Goal: Information Seeking & Learning: Learn about a topic

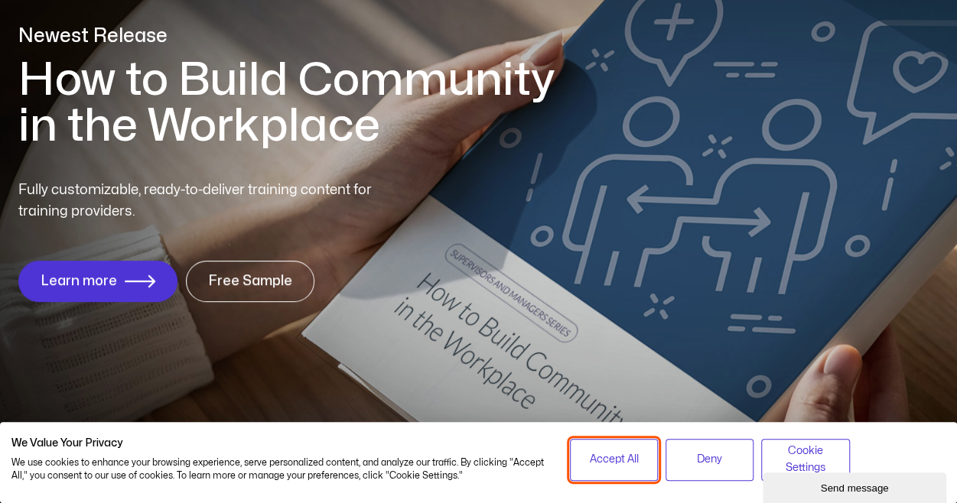
click at [630, 454] on span "Accept All" at bounding box center [613, 459] width 49 height 17
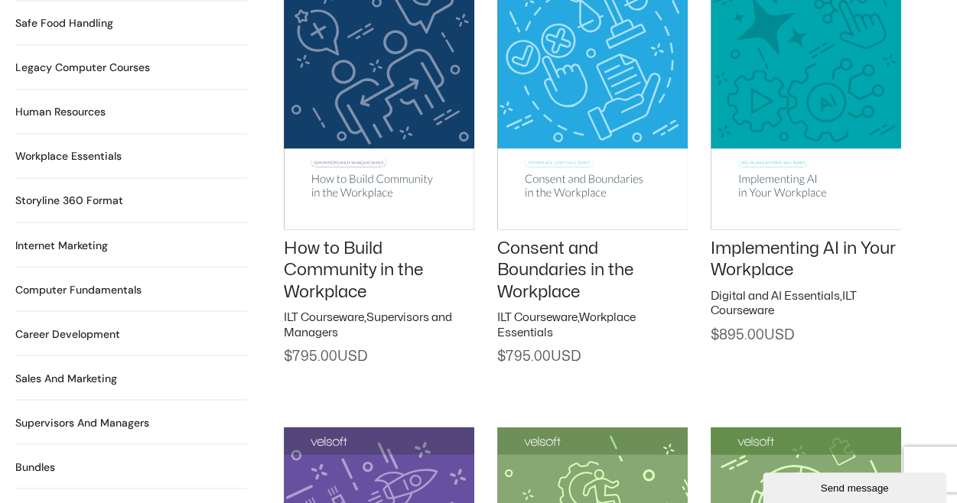
scroll to position [1213, 0]
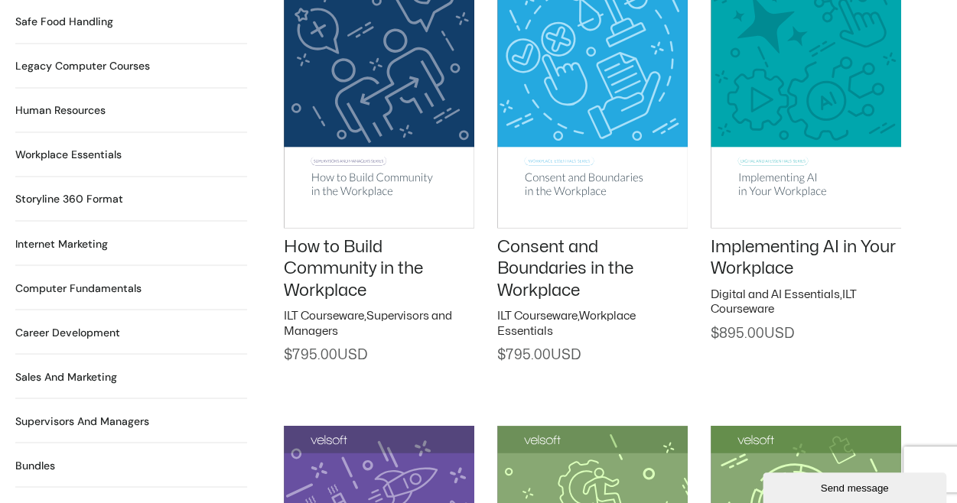
click at [121, 58] on h2 "Legacy Computer Courses 234 Products" at bounding box center [82, 66] width 135 height 16
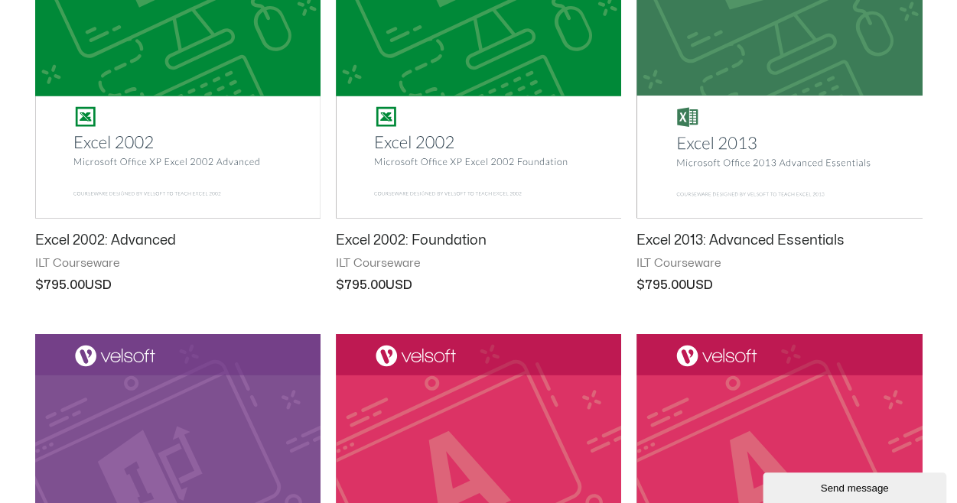
scroll to position [1505, 0]
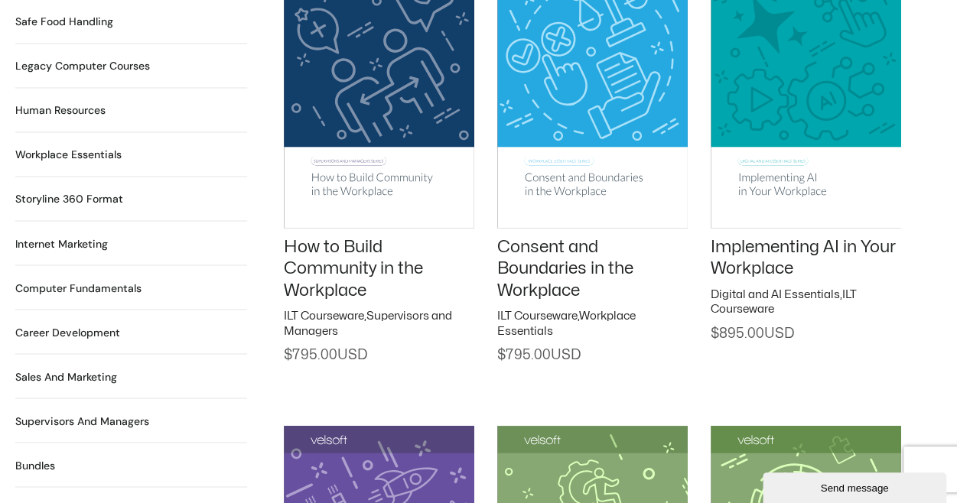
click at [109, 280] on h2 "Computer Fundamentals 55 Products" at bounding box center [78, 288] width 126 height 16
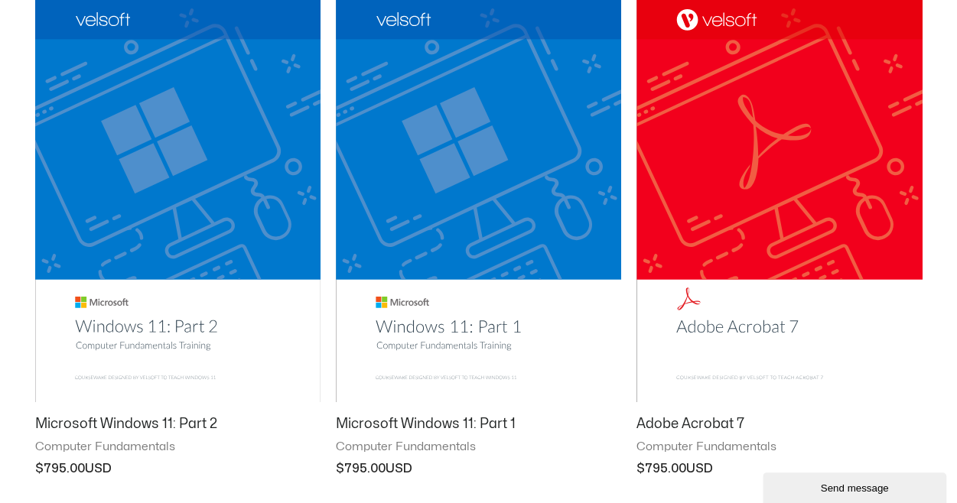
scroll to position [282, 0]
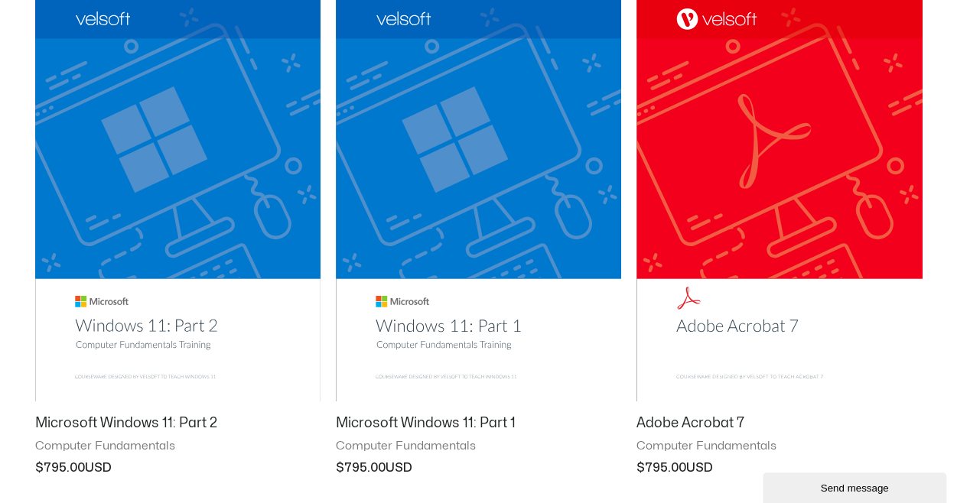
click at [727, 330] on img at bounding box center [778, 199] width 285 height 405
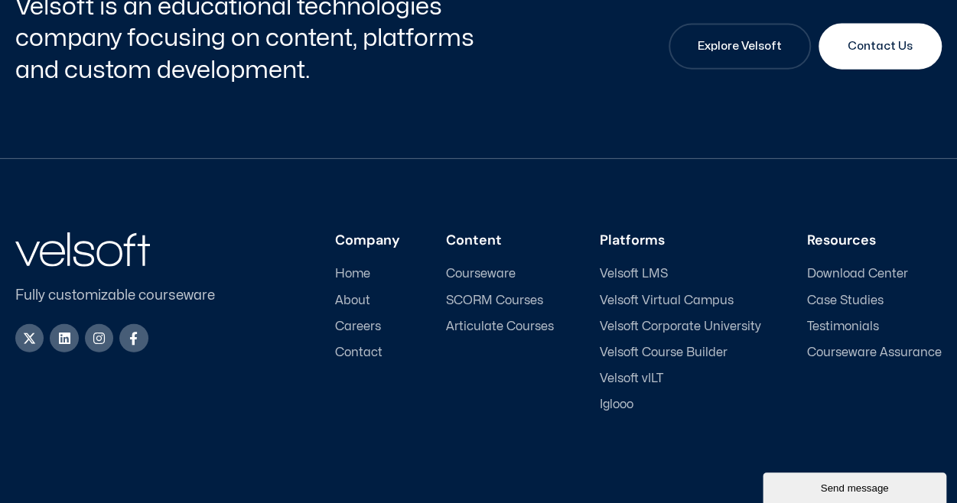
scroll to position [1785, 0]
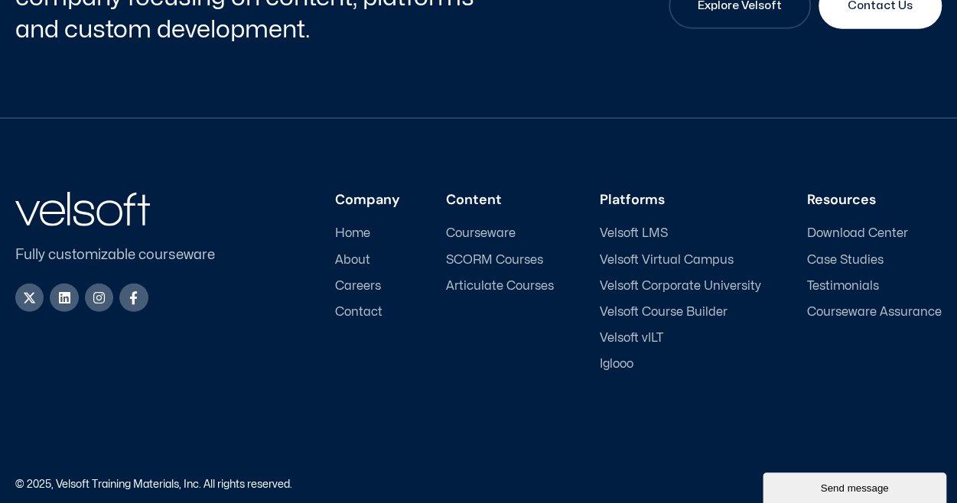
click at [474, 376] on div "Fully customizable courseware X-twitter Linkedin Instagram Facebook-f Company H…" at bounding box center [478, 323] width 926 height 409
